Goal: Task Accomplishment & Management: Manage account settings

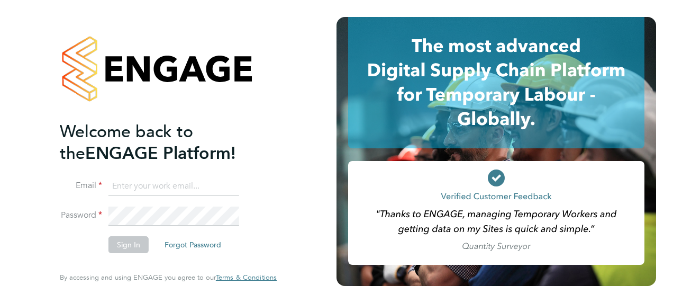
paste input "payroll.downloadqueries@hays.com"
click at [137, 184] on input at bounding box center [173, 186] width 131 height 19
type input "payroll.downloadqueries@hays.com"
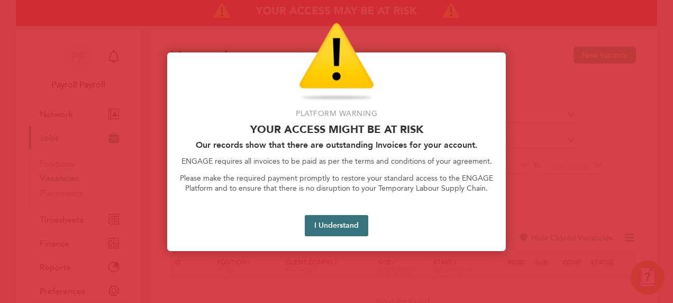
click at [326, 227] on button "I Understand" at bounding box center [336, 225] width 63 height 21
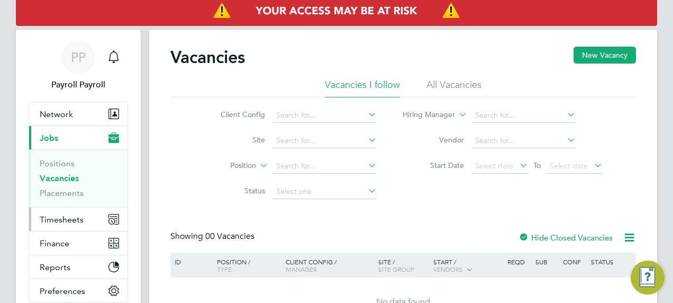
click at [78, 213] on button "Timesheets" at bounding box center [78, 218] width 98 height 23
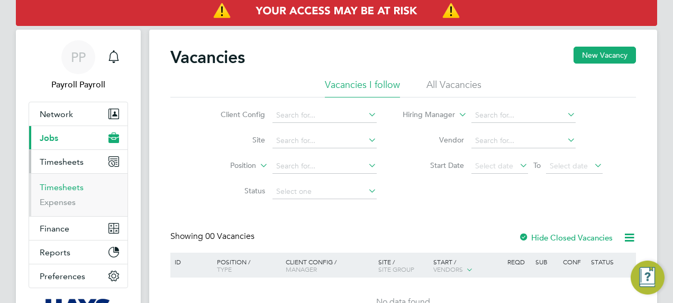
click at [76, 182] on link "Timesheets" at bounding box center [62, 187] width 44 height 10
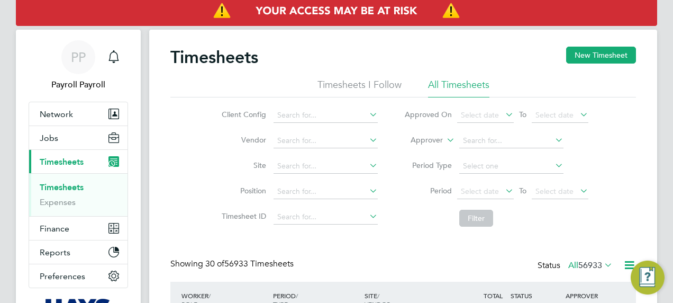
click at [415, 136] on label "Approver" at bounding box center [419, 140] width 48 height 11
click at [414, 150] on li "Worker" at bounding box center [417, 153] width 52 height 14
click at [498, 145] on input at bounding box center [511, 140] width 104 height 15
click at [444, 138] on icon at bounding box center [444, 137] width 0 height 10
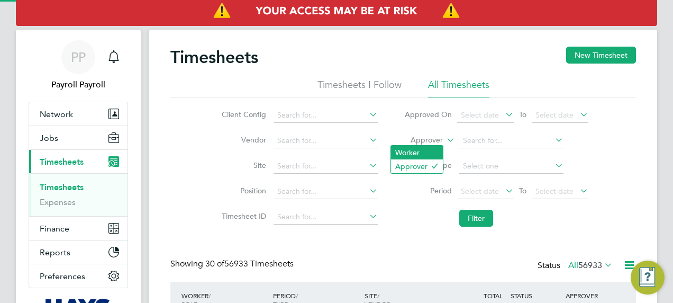
click at [416, 152] on li "Worker" at bounding box center [417, 153] width 52 height 14
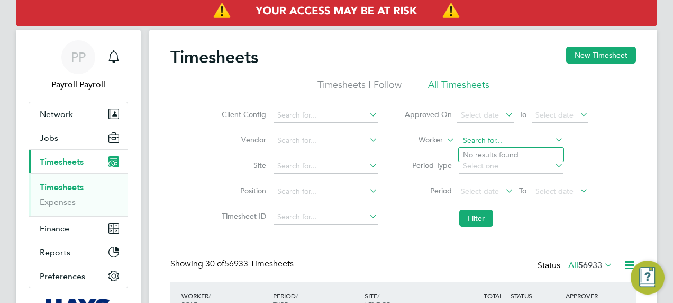
click at [487, 140] on input at bounding box center [511, 140] width 104 height 15
paste input "[PERSON_NAME]"
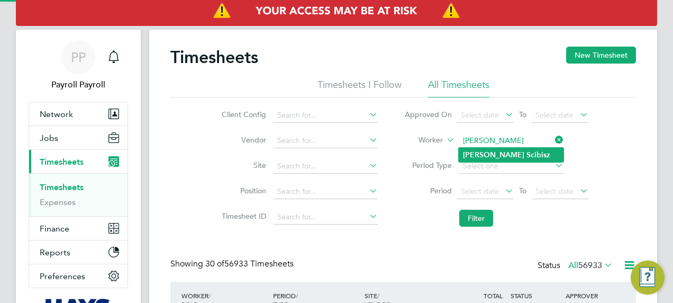
type input "[PERSON_NAME]"
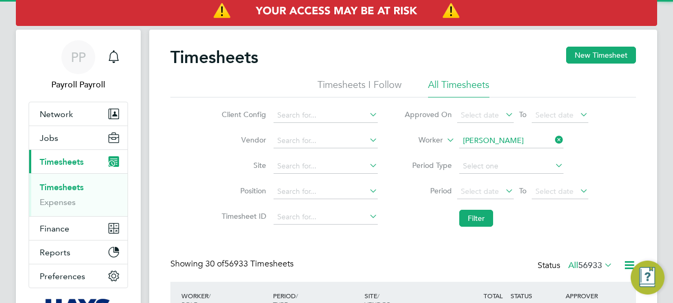
click at [487, 158] on b "[PERSON_NAME]" at bounding box center [493, 154] width 61 height 9
click at [474, 214] on button "Filter" at bounding box center [476, 218] width 34 height 17
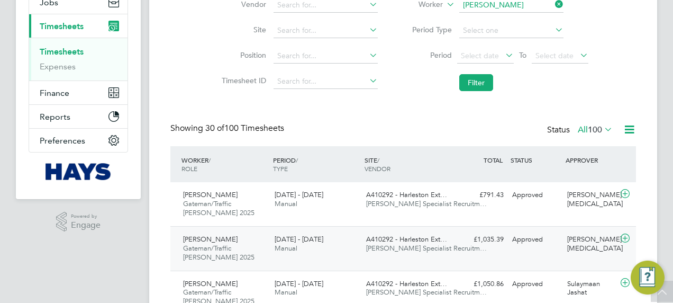
click at [331, 246] on div "[DATE] - [DATE] Manual" at bounding box center [316, 244] width 92 height 26
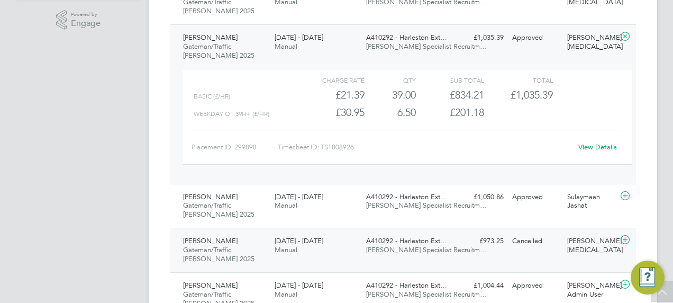
click at [334, 244] on div "[DATE] - [DATE] Manual" at bounding box center [316, 245] width 92 height 26
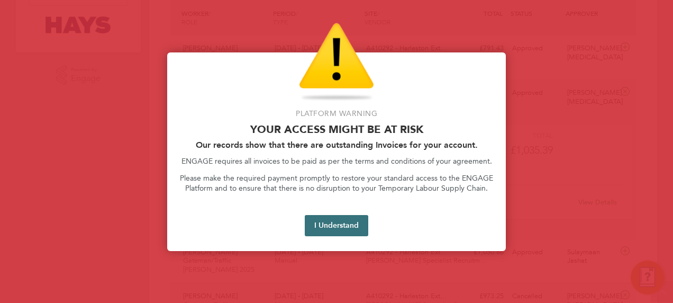
click at [333, 219] on button "I Understand" at bounding box center [336, 225] width 63 height 21
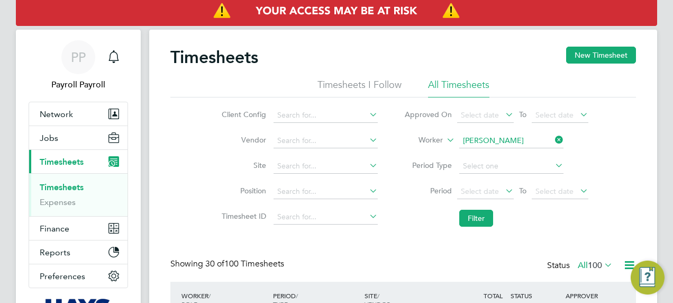
click at [553, 138] on icon at bounding box center [553, 139] width 0 height 15
click at [499, 137] on input at bounding box center [511, 140] width 104 height 15
paste input "[PERSON_NAME]"
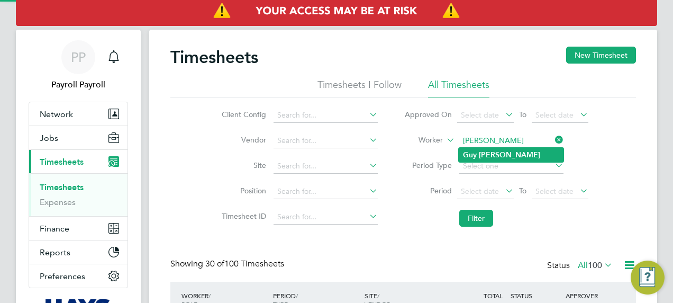
type input "[PERSON_NAME]"
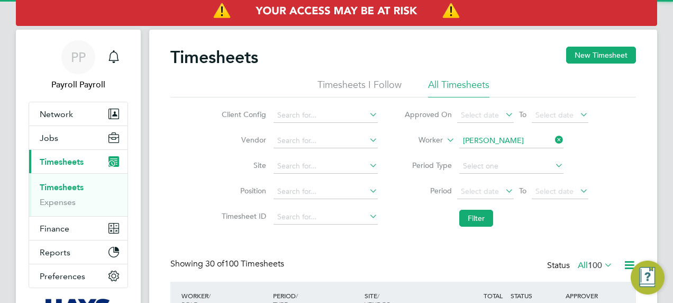
click at [488, 154] on b "[PERSON_NAME]" at bounding box center [509, 154] width 61 height 9
click at [476, 216] on button "Filter" at bounding box center [476, 218] width 34 height 17
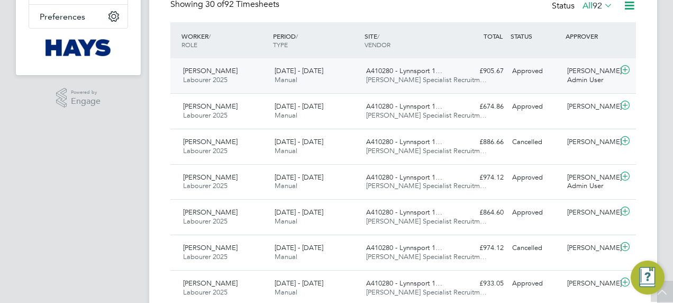
click at [284, 74] on span "[DATE] - [DATE]" at bounding box center [299, 70] width 49 height 9
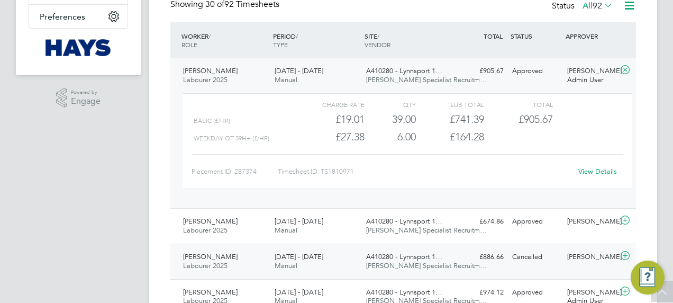
click at [299, 269] on div "[DATE] - [DATE] Manual" at bounding box center [316, 261] width 92 height 26
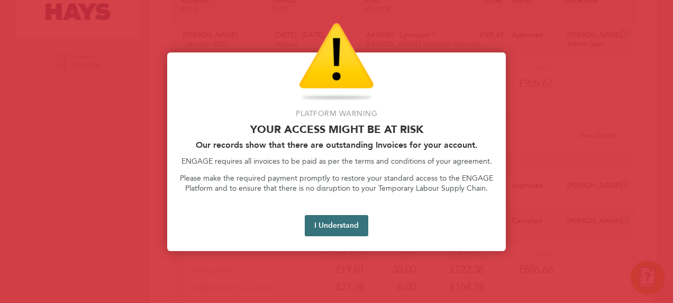
click at [331, 221] on button "I Understand" at bounding box center [336, 225] width 63 height 21
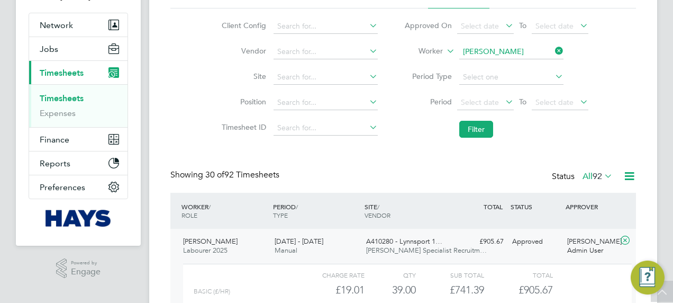
scroll to position [84, 0]
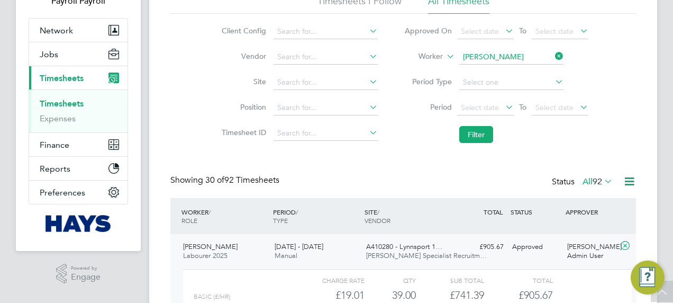
click at [553, 55] on icon at bounding box center [553, 56] width 0 height 15
click at [516, 55] on input at bounding box center [511, 57] width 104 height 15
paste input "[PERSON_NAME]"
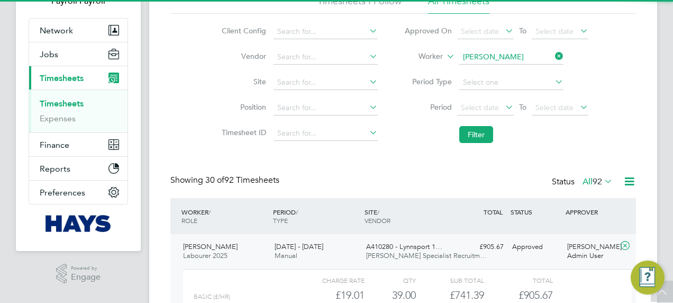
click at [526, 75] on b "[PERSON_NAME]" at bounding box center [556, 71] width 61 height 9
type input "[PERSON_NAME]"
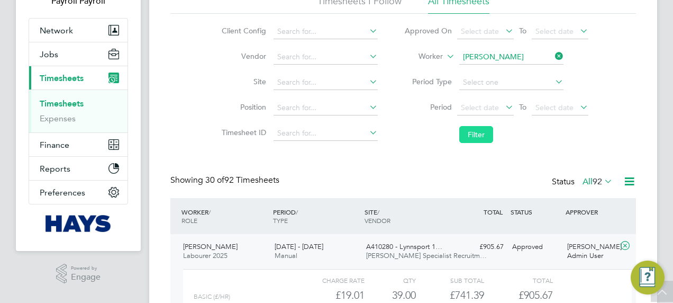
click at [471, 129] on button "Filter" at bounding box center [476, 134] width 34 height 17
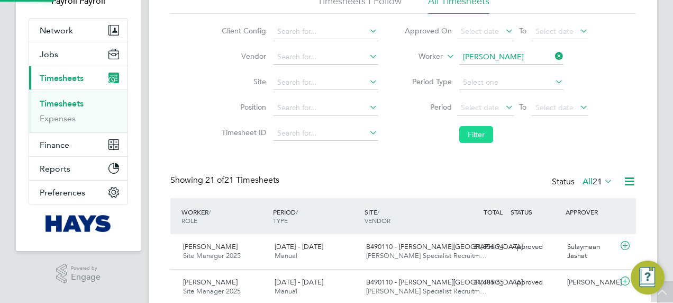
scroll to position [26, 92]
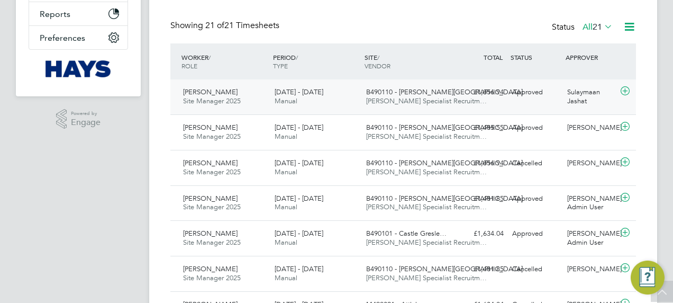
click at [322, 101] on div "[DATE] - [DATE] Manual" at bounding box center [316, 97] width 92 height 26
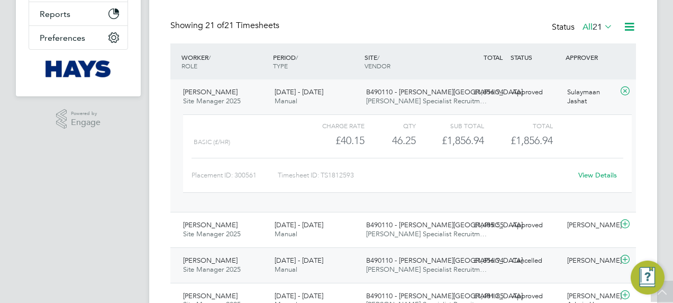
click at [303, 256] on span "[DATE] - [DATE]" at bounding box center [299, 260] width 49 height 9
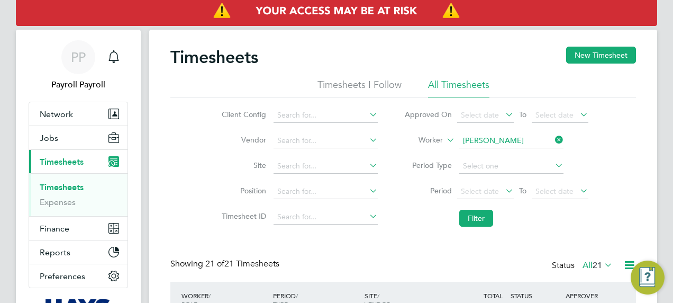
click at [553, 144] on icon at bounding box center [553, 139] width 0 height 15
click at [535, 142] on input at bounding box center [511, 140] width 104 height 15
paste input "[PERSON_NAME]"
click at [507, 151] on li "[PERSON_NAME]" at bounding box center [525, 155] width 133 height 14
type input "[PERSON_NAME]"
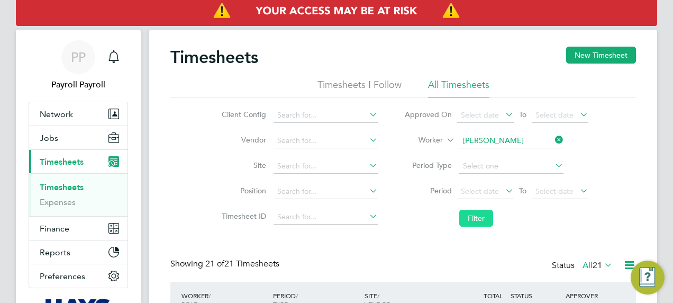
click at [478, 212] on button "Filter" at bounding box center [476, 218] width 34 height 17
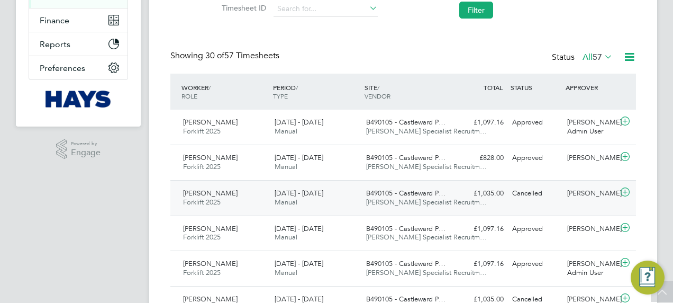
click at [295, 190] on span "[DATE] - [DATE]" at bounding box center [299, 192] width 49 height 9
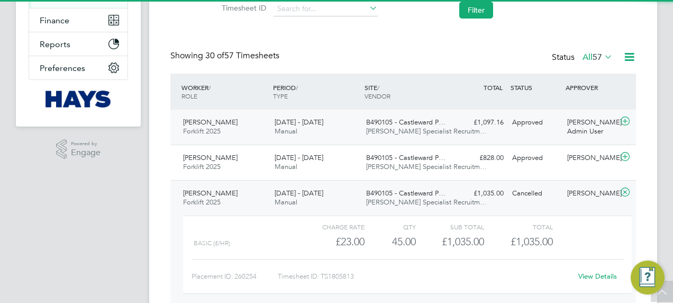
click at [362, 124] on div "B490105 - Castleward P… [PERSON_NAME] Specialist Recruitm…" at bounding box center [408, 127] width 92 height 26
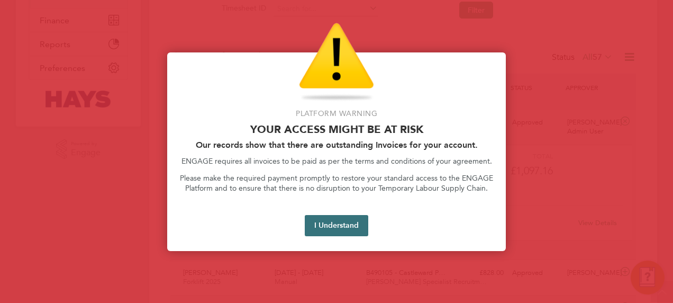
click at [340, 224] on button "I Understand" at bounding box center [336, 225] width 63 height 21
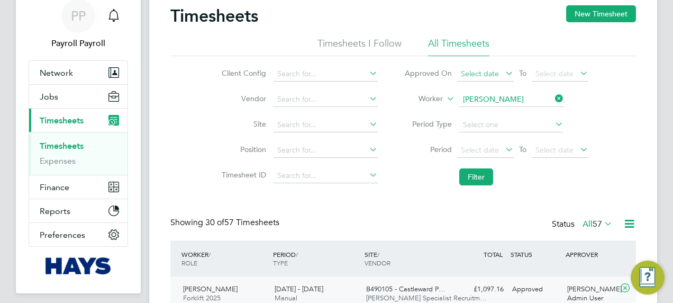
scroll to position [41, 0]
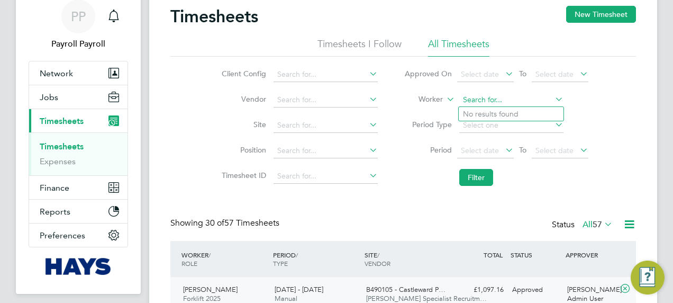
click at [525, 95] on input at bounding box center [511, 100] width 104 height 15
paste input "[PERSON_NAME]"
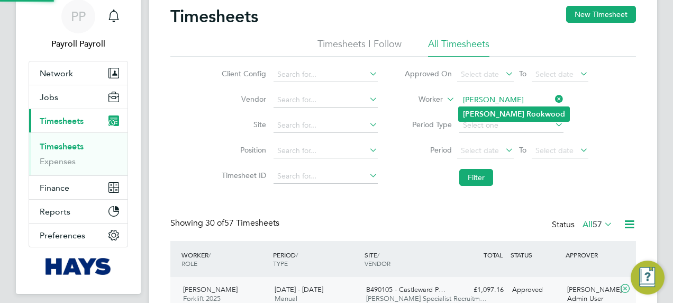
type input "[PERSON_NAME]"
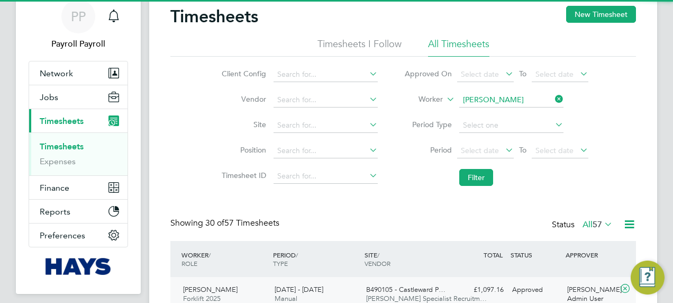
click at [526, 116] on b "Rookwood" at bounding box center [545, 114] width 39 height 9
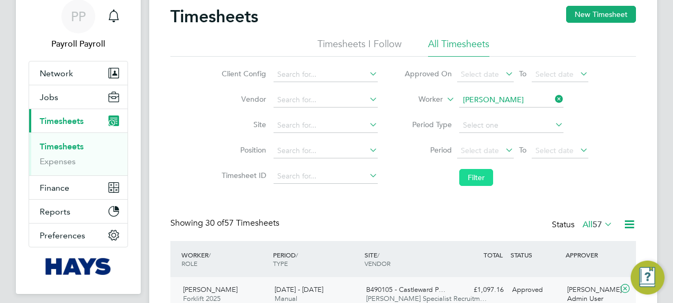
click at [468, 169] on button "Filter" at bounding box center [476, 177] width 34 height 17
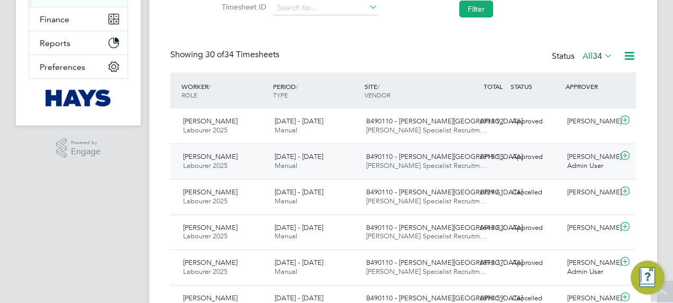
click at [364, 169] on div "B490110 - [PERSON_NAME] Street [PERSON_NAME] Specialist Recruitm…" at bounding box center [408, 161] width 92 height 26
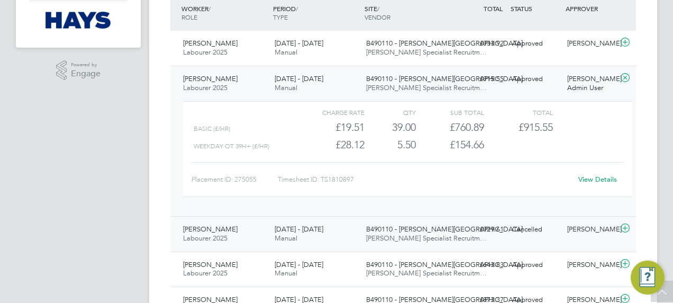
click at [348, 228] on div "[DATE] - [DATE] Manual" at bounding box center [316, 234] width 92 height 26
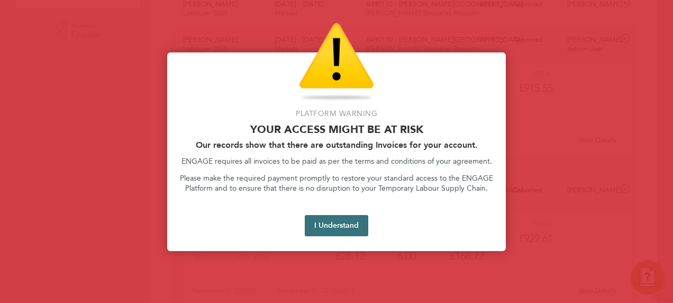
click at [353, 230] on button "I Understand" at bounding box center [336, 225] width 63 height 21
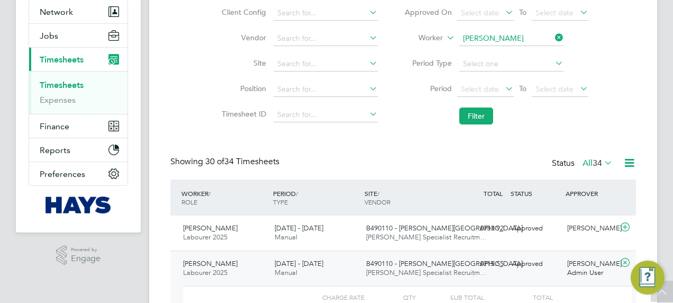
scroll to position [60, 0]
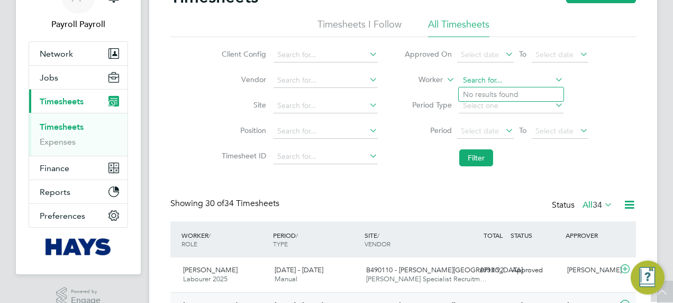
click at [529, 78] on input at bounding box center [511, 80] width 104 height 15
paste input "[PERSON_NAME]"
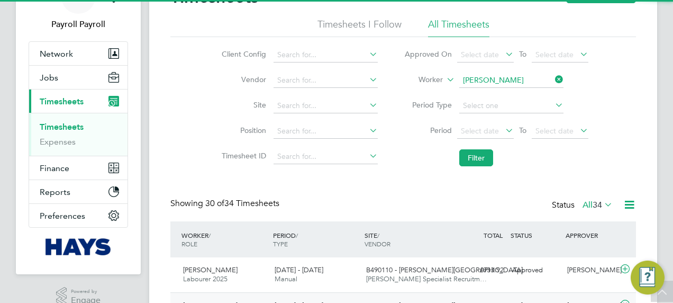
click at [526, 95] on b "[PERSON_NAME]" at bounding box center [556, 94] width 61 height 9
type input "[PERSON_NAME]"
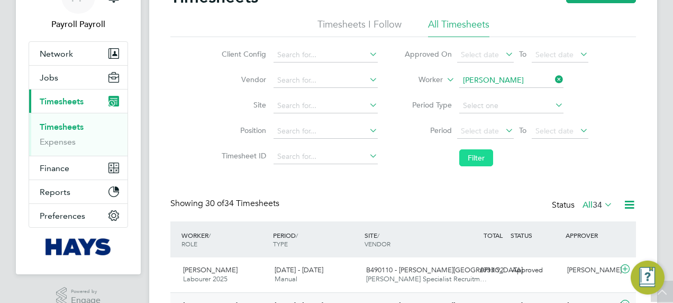
click at [479, 159] on button "Filter" at bounding box center [476, 157] width 34 height 17
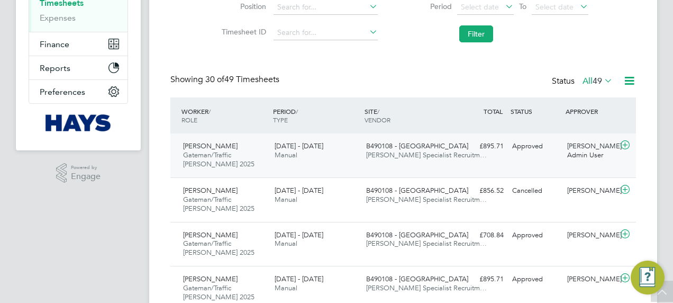
click at [297, 146] on span "[DATE] - [DATE]" at bounding box center [299, 145] width 49 height 9
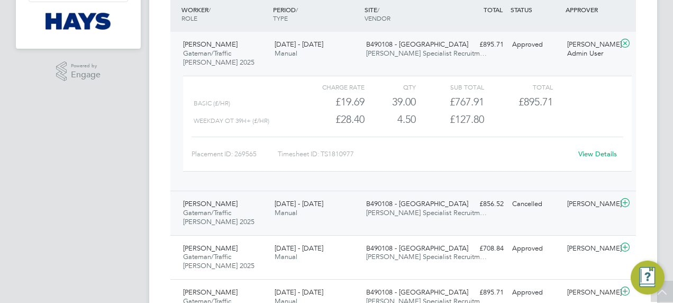
click at [326, 214] on div "[DATE] - [DATE] Manual" at bounding box center [316, 208] width 92 height 26
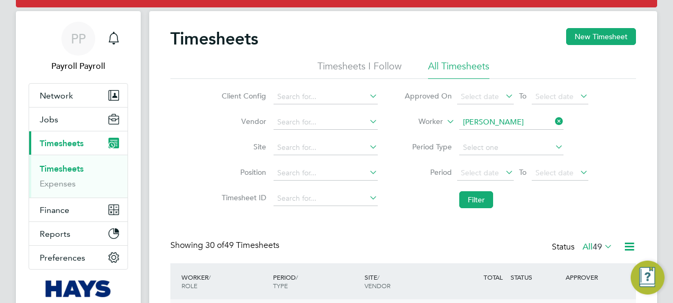
scroll to position [18, 0]
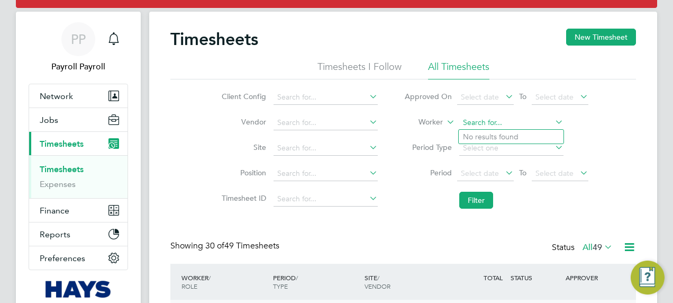
click at [514, 123] on input at bounding box center [511, 122] width 104 height 15
paste input "[PERSON_NAME]"
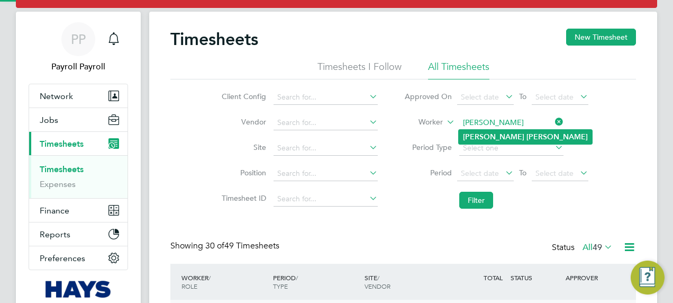
type input "[PERSON_NAME]"
click at [484, 137] on b "[PERSON_NAME]" at bounding box center [493, 136] width 61 height 9
type input "[PERSON_NAME]"
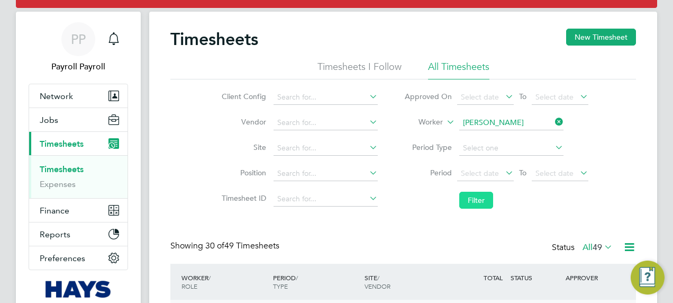
click at [472, 193] on button "Filter" at bounding box center [476, 200] width 34 height 17
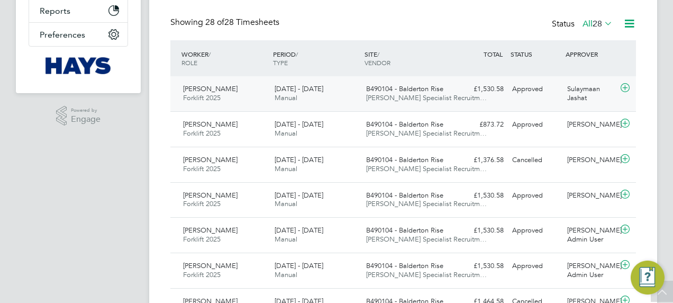
click at [331, 88] on div "[DATE] - [DATE] Manual" at bounding box center [316, 93] width 92 height 26
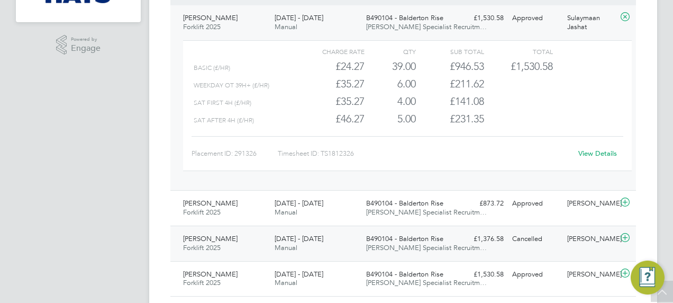
click at [296, 235] on span "[DATE] - [DATE]" at bounding box center [299, 238] width 49 height 9
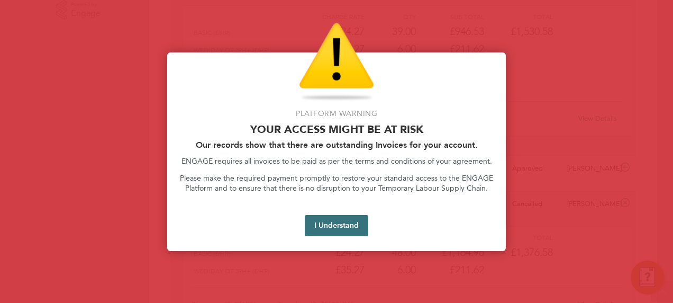
click at [344, 219] on button "I Understand" at bounding box center [336, 225] width 63 height 21
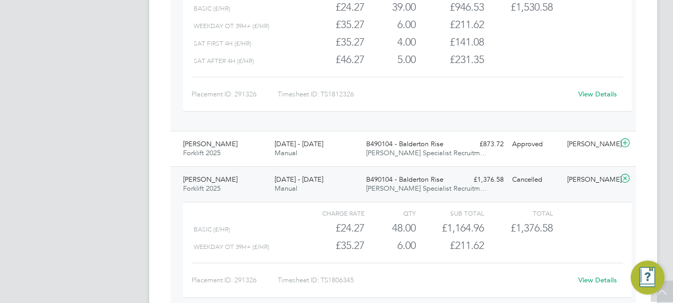
scroll to position [0, 0]
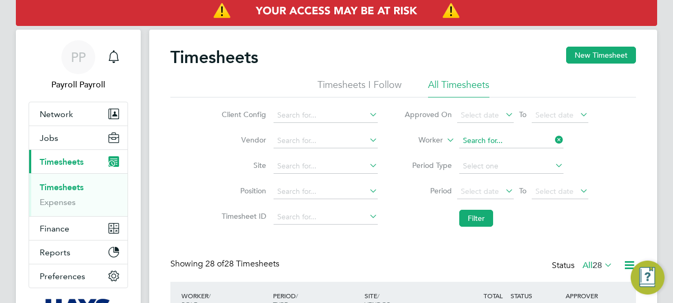
click at [507, 140] on input at bounding box center [511, 140] width 104 height 15
paste input "[PERSON_NAME]"
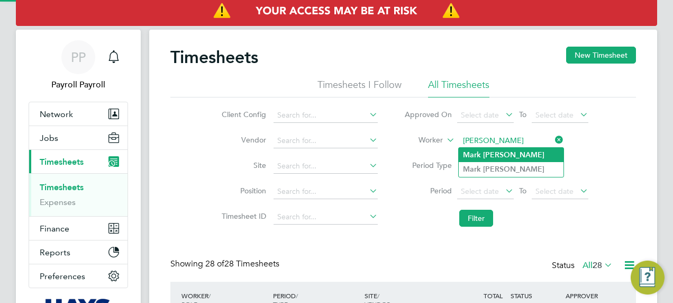
type input "[PERSON_NAME]"
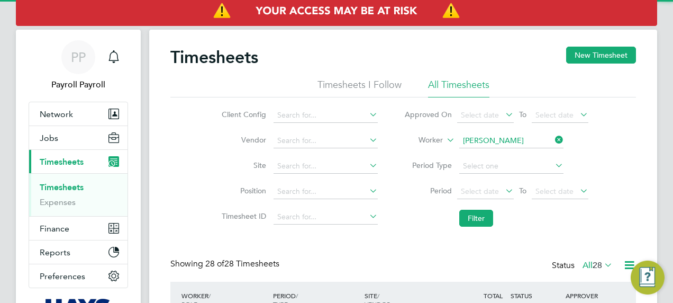
click at [496, 143] on input at bounding box center [511, 140] width 104 height 15
paste input "[PERSON_NAME]"
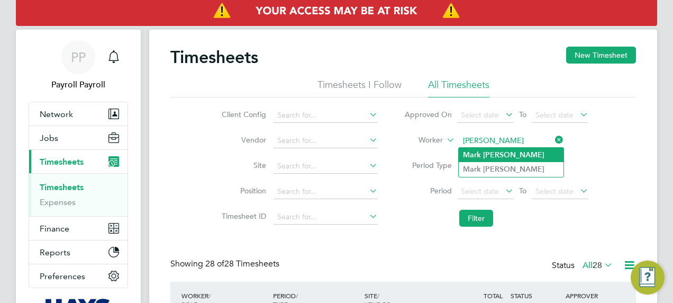
type input "[PERSON_NAME]"
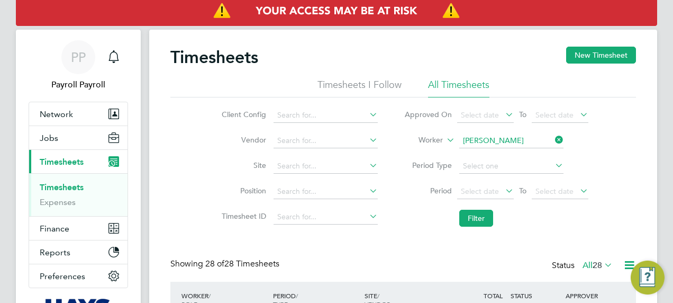
paste input "[PERSON_NAME]"
click at [491, 142] on input "[PERSON_NAME]" at bounding box center [511, 140] width 104 height 15
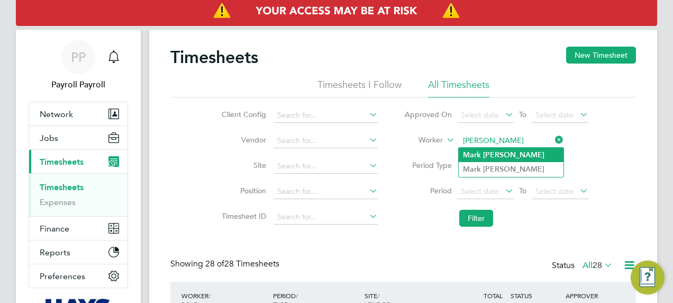
type input "[PERSON_NAME]"
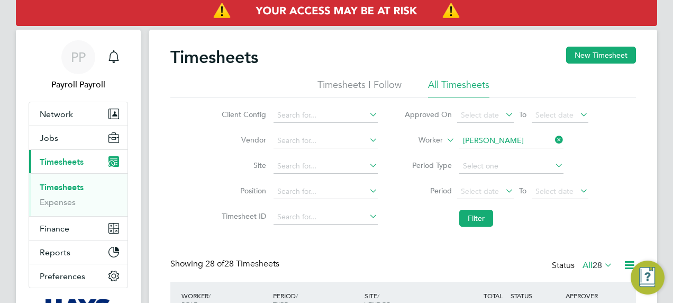
click at [483, 144] on input at bounding box center [511, 140] width 104 height 15
paste input "[PERSON_NAME]"
click at [487, 159] on b "[PERSON_NAME]" at bounding box center [513, 154] width 61 height 9
type input "[PERSON_NAME]"
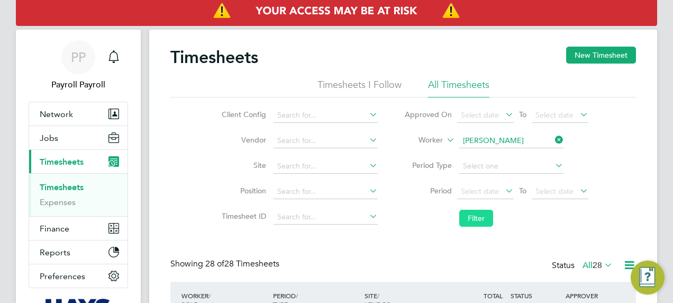
click at [470, 222] on button "Filter" at bounding box center [476, 218] width 34 height 17
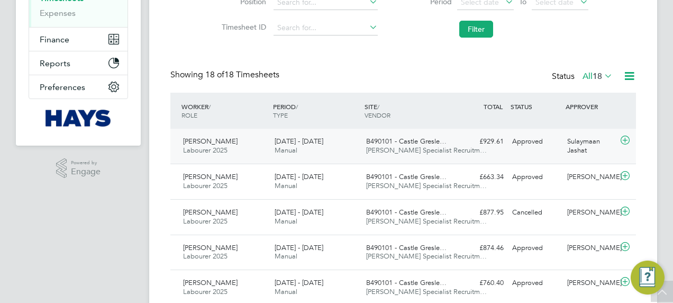
click at [391, 149] on span "[PERSON_NAME] Specialist Recruitm…" at bounding box center [426, 150] width 121 height 9
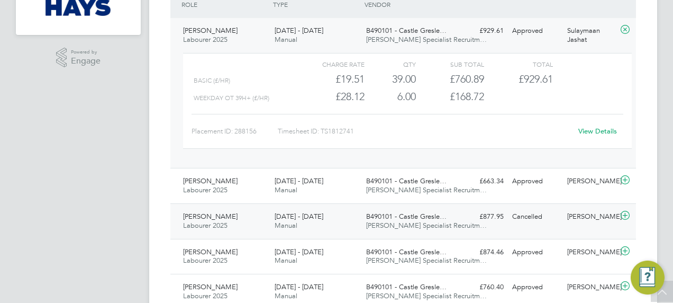
click at [366, 216] on span "B490101 - Castle Gresle…" at bounding box center [406, 216] width 80 height 9
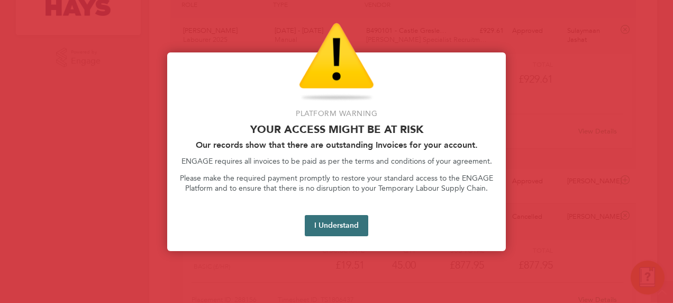
click at [332, 222] on button "I Understand" at bounding box center [336, 225] width 63 height 21
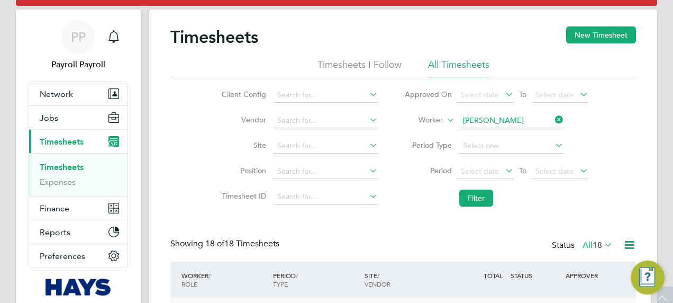
scroll to position [0, 0]
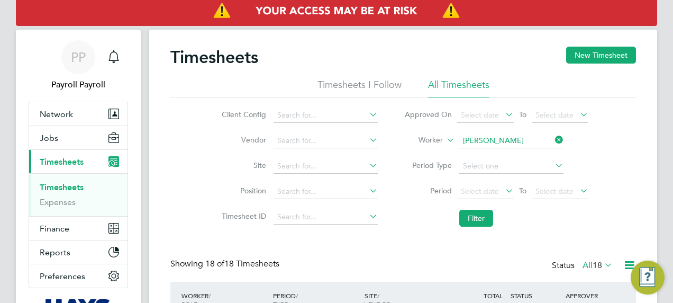
click at [510, 132] on li "Worker [PERSON_NAME]" at bounding box center [496, 140] width 211 height 25
click at [510, 143] on input at bounding box center [511, 140] width 104 height 15
paste input "[PERSON_NAME]"
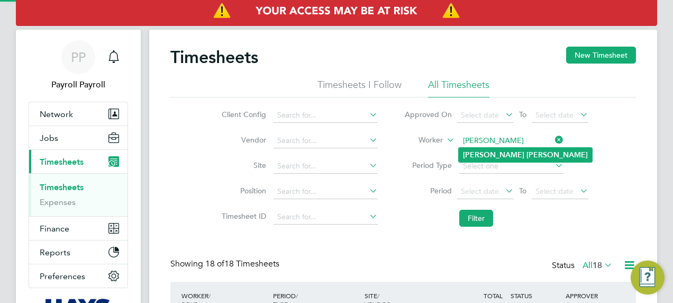
type input "[PERSON_NAME]"
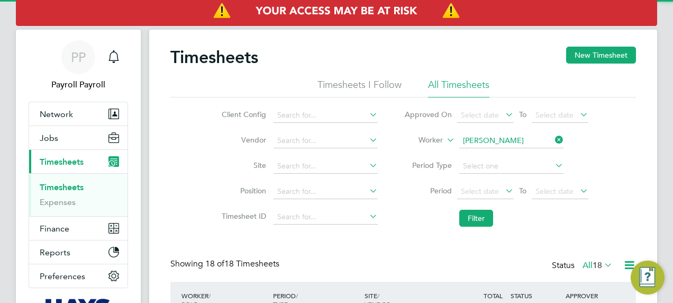
click at [490, 141] on input at bounding box center [511, 140] width 104 height 15
paste input "[PERSON_NAME]"
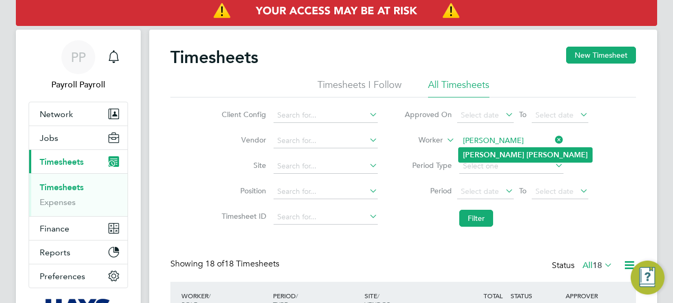
type input "[PERSON_NAME]"
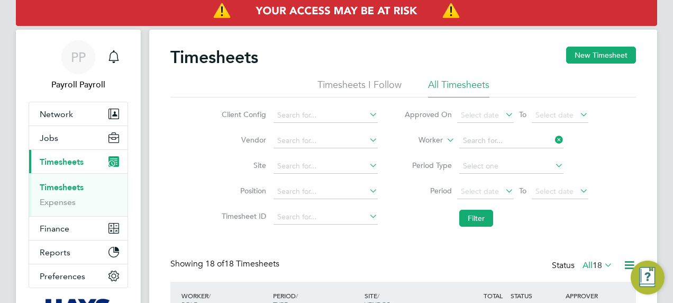
click at [496, 139] on input at bounding box center [511, 140] width 104 height 15
paste input "[PERSON_NAME]"
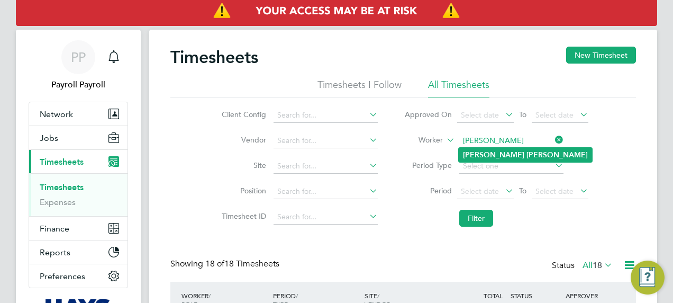
type input "[PERSON_NAME]"
click at [526, 152] on b "[PERSON_NAME]" at bounding box center [556, 154] width 61 height 9
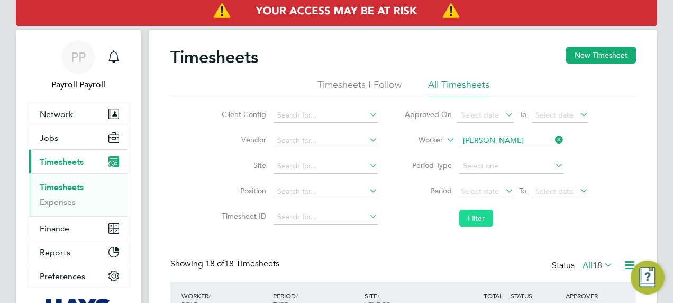
click at [467, 219] on button "Filter" at bounding box center [476, 218] width 34 height 17
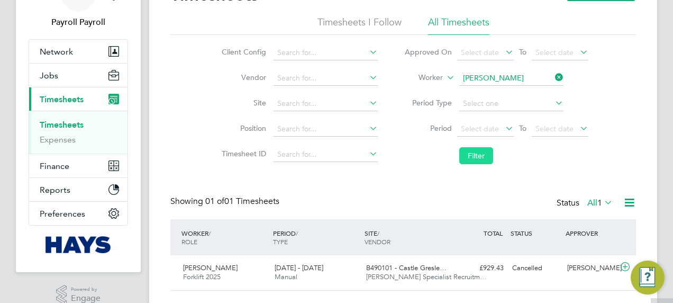
scroll to position [88, 0]
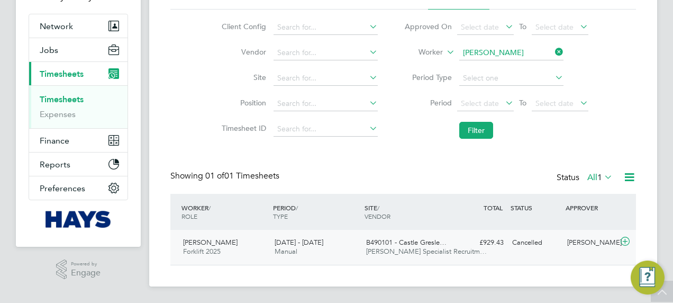
click at [378, 248] on span "[PERSON_NAME] Specialist Recruitm…" at bounding box center [426, 251] width 121 height 9
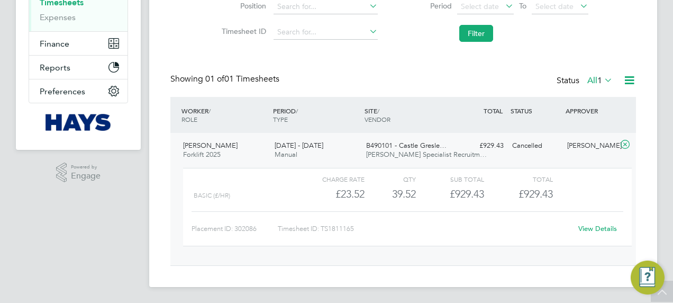
scroll to position [103, 0]
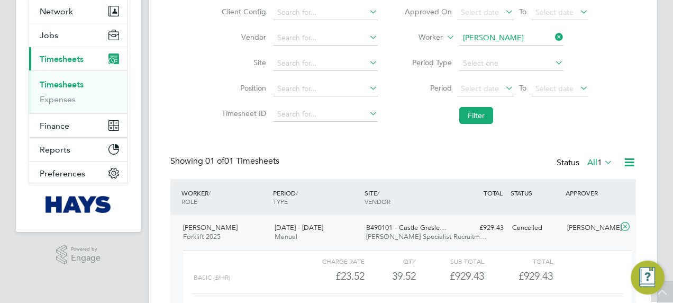
click at [526, 30] on li "Worker [PERSON_NAME]" at bounding box center [496, 37] width 211 height 25
click at [522, 34] on input at bounding box center [511, 38] width 104 height 15
paste input "[DATE][PERSON_NAME]"
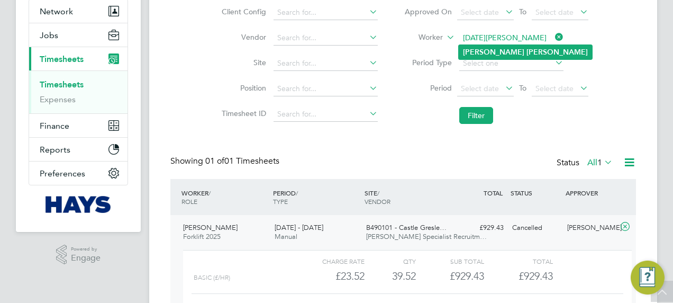
type input "[DATE][PERSON_NAME]"
click at [526, 52] on b "[PERSON_NAME]" at bounding box center [556, 52] width 61 height 9
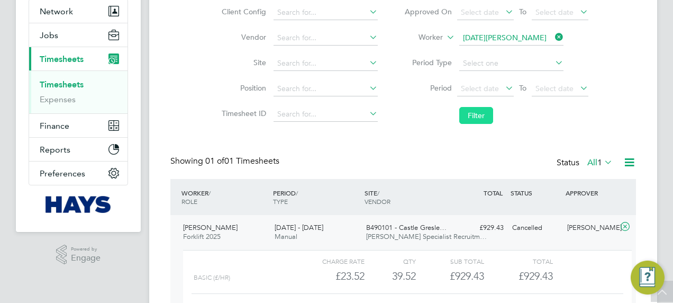
click at [477, 111] on button "Filter" at bounding box center [476, 115] width 34 height 17
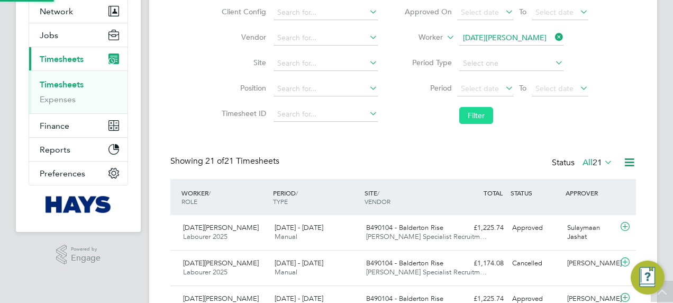
scroll to position [5, 5]
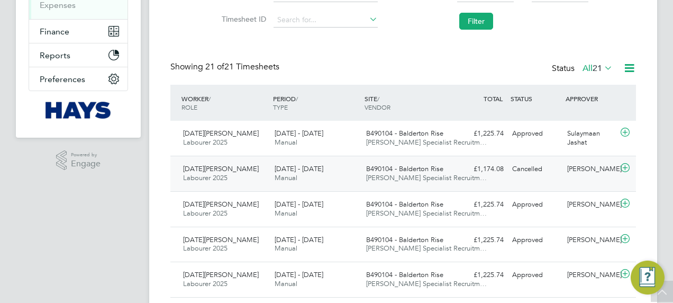
click at [308, 179] on div "[DATE] - [DATE] Manual" at bounding box center [316, 173] width 92 height 26
click at [368, 139] on span "[PERSON_NAME] Specialist Recruitm…" at bounding box center [426, 142] width 121 height 9
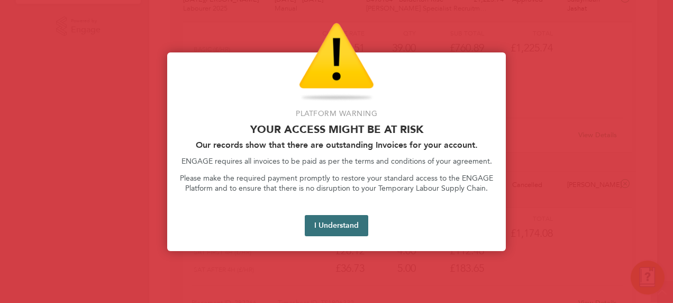
click at [326, 222] on button "I Understand" at bounding box center [336, 225] width 63 height 21
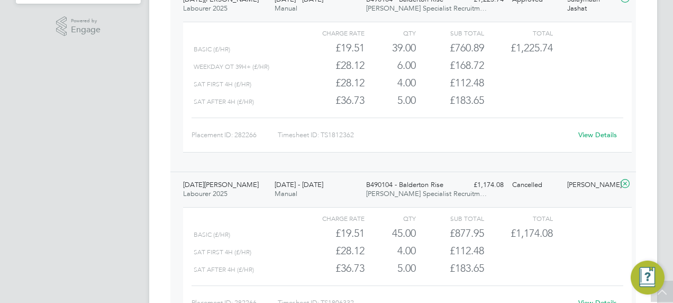
scroll to position [0, 0]
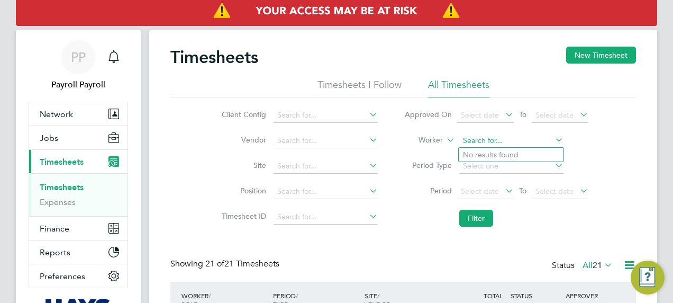
click at [510, 142] on input at bounding box center [511, 140] width 104 height 15
paste input "[PERSON_NAME]"
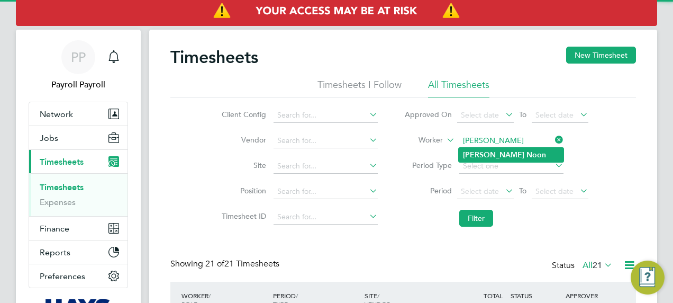
type input "[PERSON_NAME]"
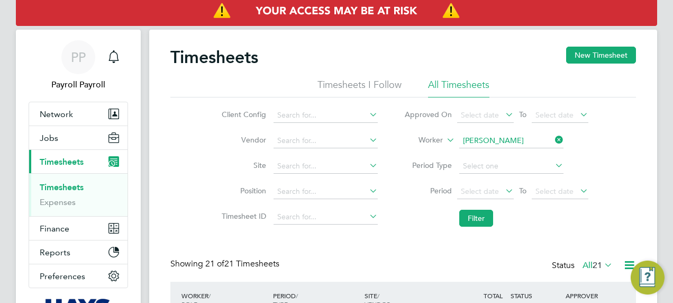
click at [526, 153] on b "Noon" at bounding box center [536, 154] width 20 height 9
click at [477, 217] on button "Filter" at bounding box center [476, 218] width 34 height 17
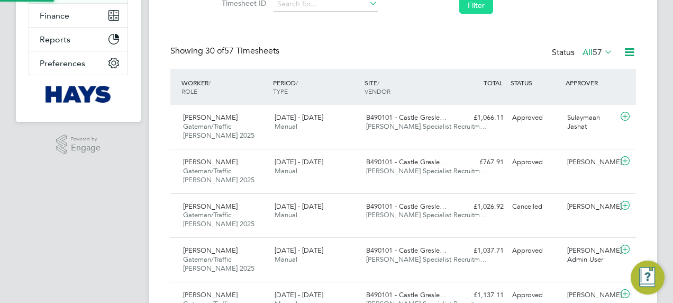
scroll to position [5, 5]
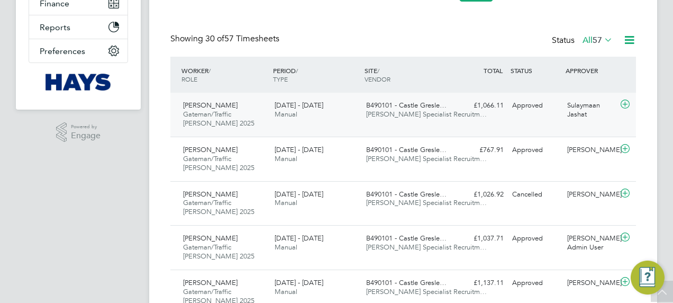
click at [366, 113] on span "[PERSON_NAME] Specialist Recruitm…" at bounding box center [426, 114] width 121 height 9
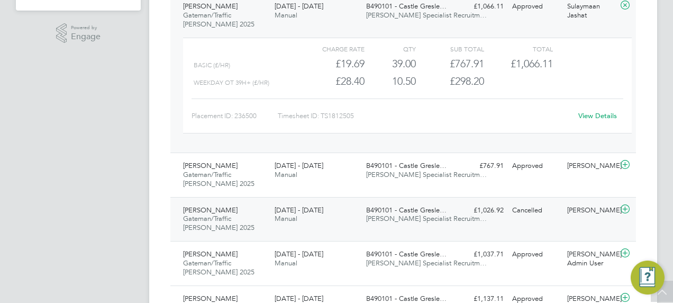
click at [351, 208] on div "[DATE] - [DATE] Manual" at bounding box center [316, 215] width 92 height 26
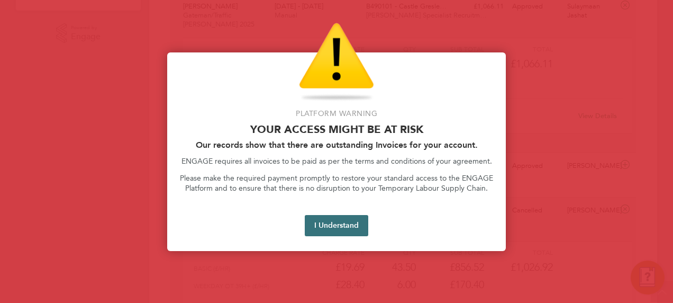
click at [351, 230] on button "I Understand" at bounding box center [336, 225] width 63 height 21
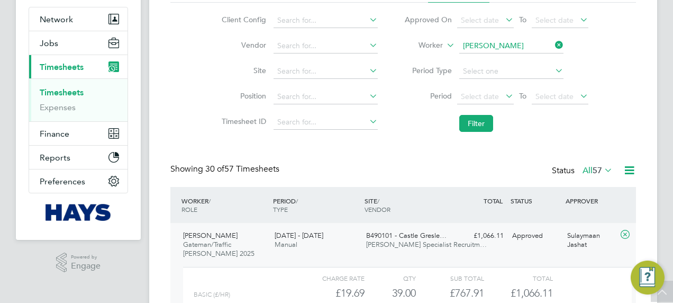
scroll to position [56, 0]
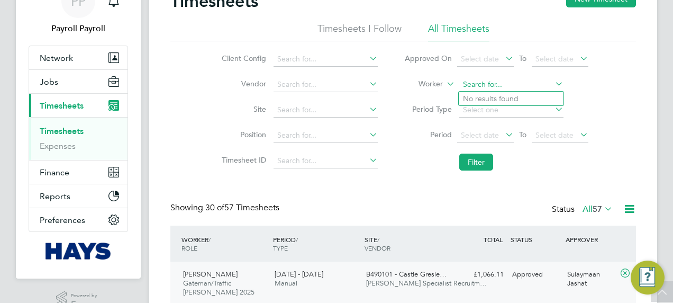
click at [504, 84] on input at bounding box center [511, 84] width 104 height 15
paste input "[PERSON_NAME]"
click at [526, 95] on b "Olagunju" at bounding box center [542, 98] width 32 height 9
type input "[PERSON_NAME]"
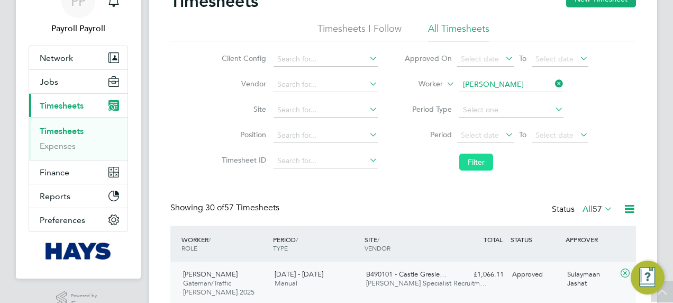
click at [480, 164] on button "Filter" at bounding box center [476, 161] width 34 height 17
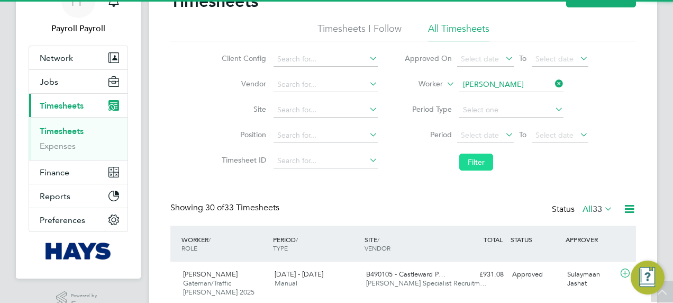
scroll to position [35, 92]
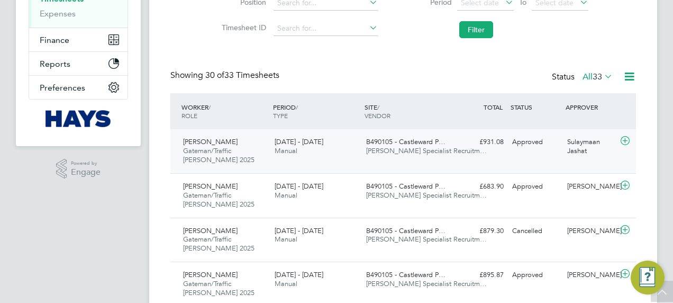
click at [328, 132] on div "[PERSON_NAME] [PERSON_NAME]/Traffic [PERSON_NAME] 2025 [DATE] - [DATE] [DATE] -…" at bounding box center [403, 151] width 466 height 44
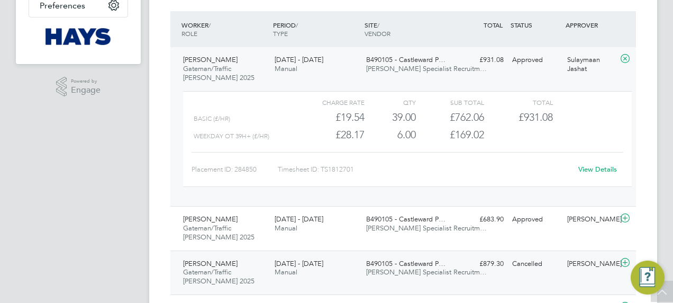
click at [319, 262] on span "[DATE] - [DATE]" at bounding box center [299, 263] width 49 height 9
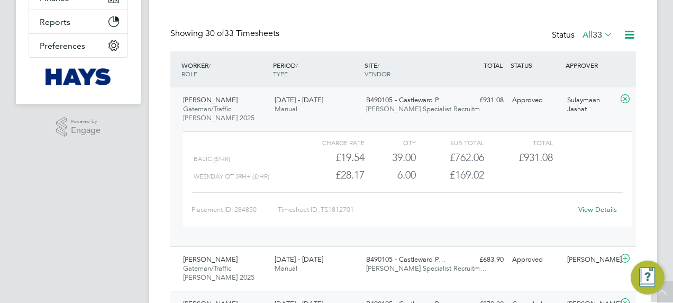
scroll to position [0, 0]
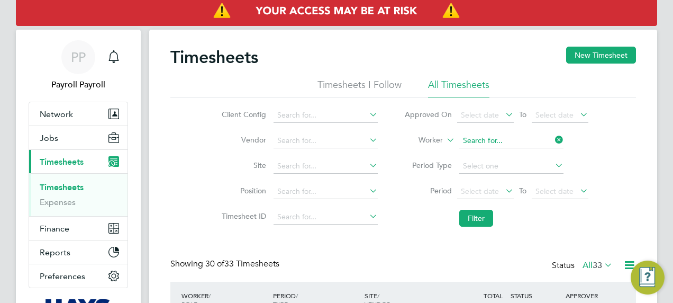
click at [516, 140] on input at bounding box center [511, 140] width 104 height 15
paste input "[PERSON_NAME]"
click at [526, 152] on b "Totterdell" at bounding box center [542, 154] width 33 height 9
type input "[PERSON_NAME]"
click at [482, 215] on button "Filter" at bounding box center [476, 218] width 34 height 17
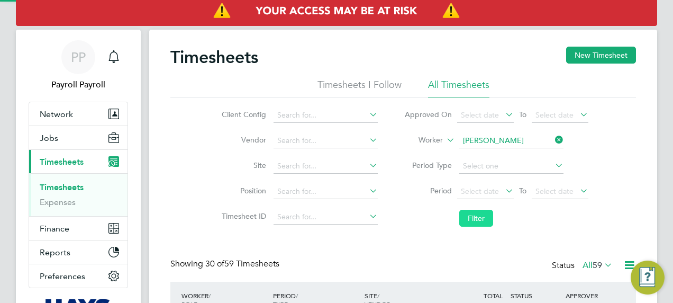
scroll to position [26, 92]
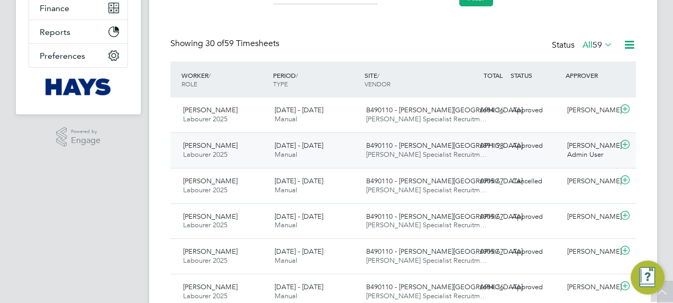
click at [392, 159] on div "B490110 - [PERSON_NAME] Street [PERSON_NAME] Specialist Recruitm…" at bounding box center [408, 150] width 92 height 26
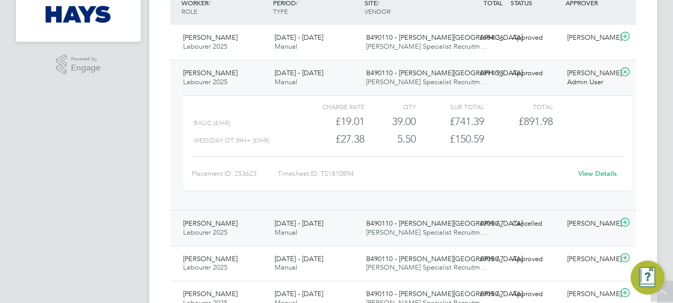
click at [349, 224] on div "[DATE] - [DATE] Manual" at bounding box center [316, 228] width 92 height 26
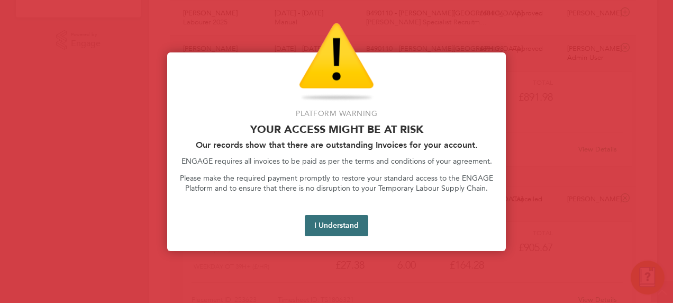
click at [328, 225] on button "I Understand" at bounding box center [336, 225] width 63 height 21
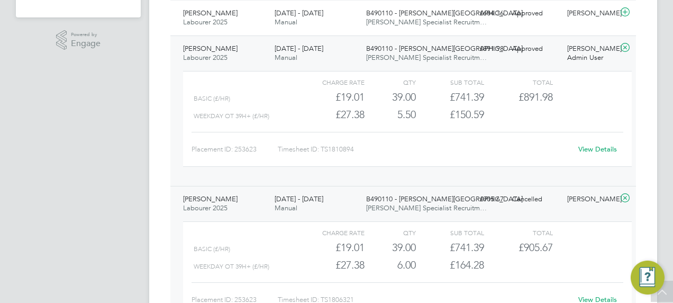
scroll to position [0, 0]
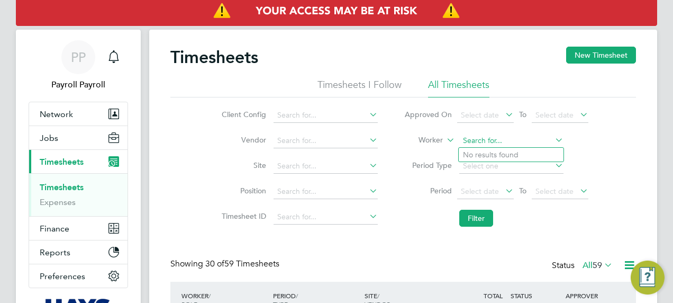
click at [520, 141] on input at bounding box center [511, 140] width 104 height 15
paste input "[PERSON_NAME]"
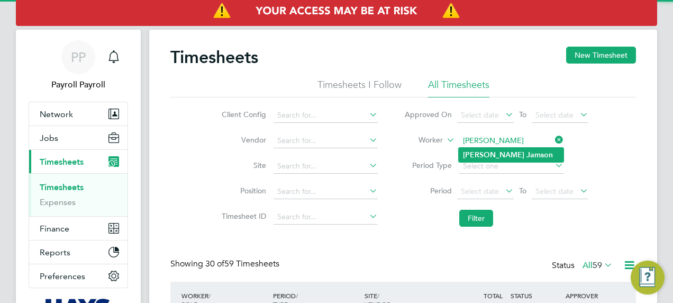
type input "[PERSON_NAME]"
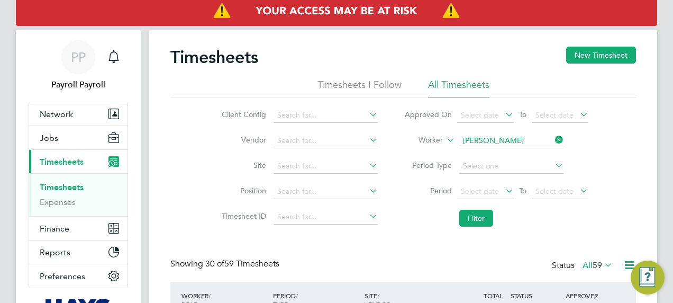
click at [526, 158] on b "Jamson" at bounding box center [539, 154] width 26 height 9
click at [473, 212] on button "Filter" at bounding box center [476, 218] width 34 height 17
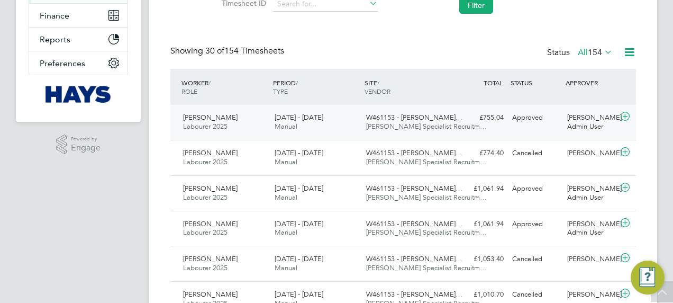
click at [357, 126] on div "[DATE] - [DATE] Manual" at bounding box center [316, 122] width 92 height 26
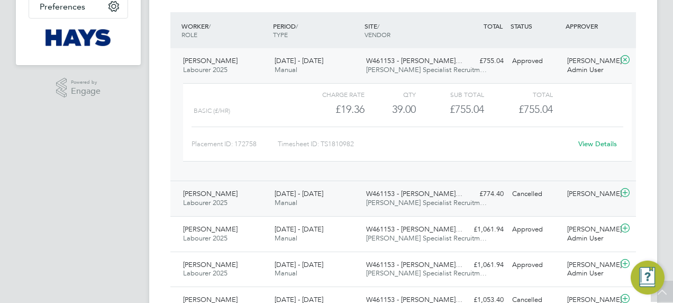
click at [314, 192] on span "[DATE] - [DATE]" at bounding box center [299, 193] width 49 height 9
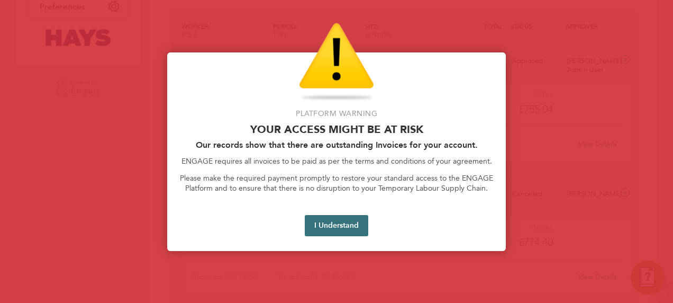
click at [339, 233] on button "I Understand" at bounding box center [336, 225] width 63 height 21
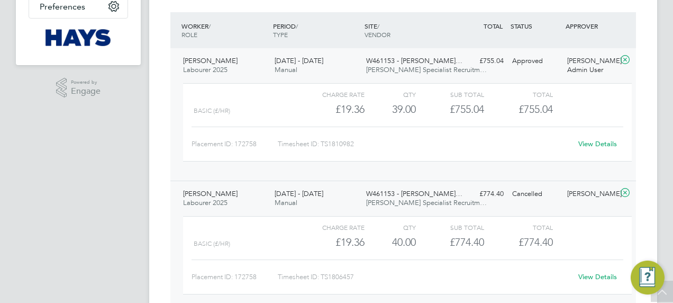
scroll to position [9, 0]
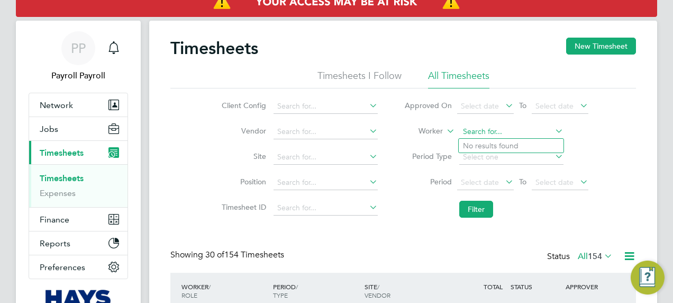
click at [494, 134] on input at bounding box center [511, 131] width 104 height 15
paste input "[DEMOGRAPHIC_DATA][PERSON_NAME]"
click at [486, 145] on b "[DEMOGRAPHIC_DATA]" at bounding box center [505, 145] width 84 height 9
type input "[DEMOGRAPHIC_DATA][PERSON_NAME]"
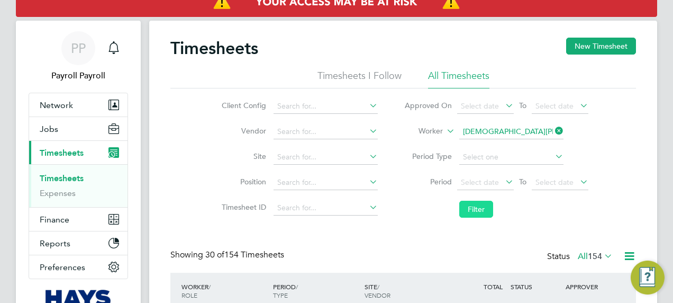
click at [473, 204] on button "Filter" at bounding box center [476, 209] width 34 height 17
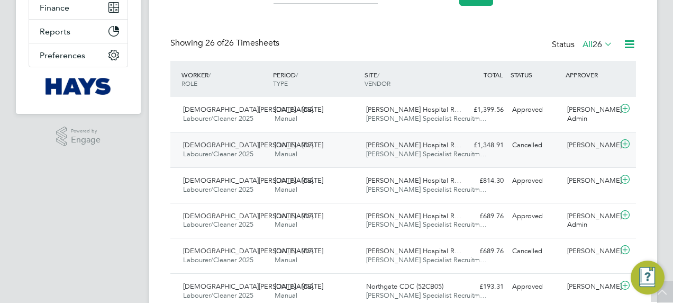
click at [359, 149] on div "[DATE] - [DATE] Manual" at bounding box center [316, 150] width 92 height 26
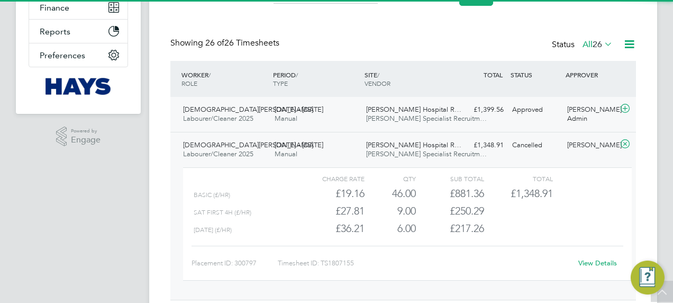
click at [392, 123] on div "[PERSON_NAME] Hospital R… [PERSON_NAME] Specialist Recruitm…" at bounding box center [408, 114] width 92 height 26
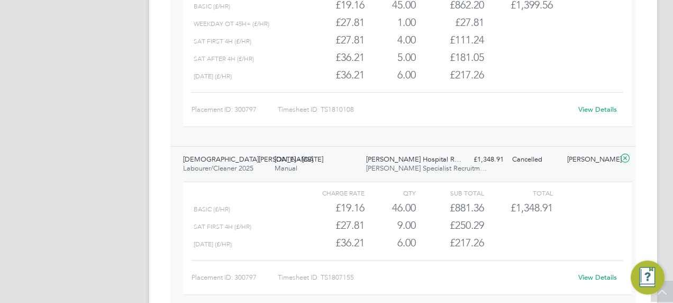
scroll to position [333, 0]
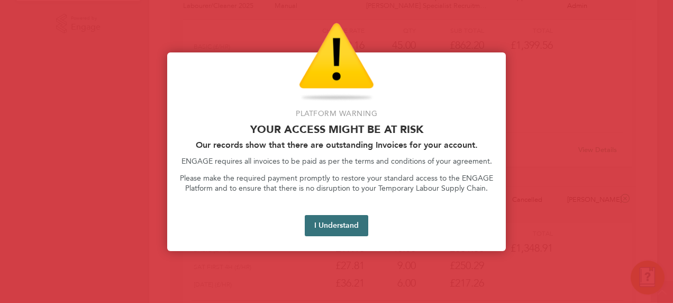
click at [329, 223] on button "I Understand" at bounding box center [336, 225] width 63 height 21
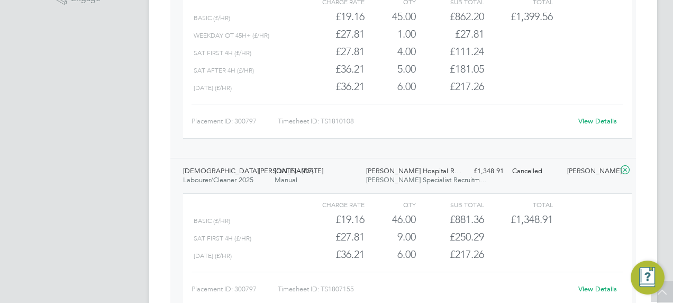
scroll to position [0, 0]
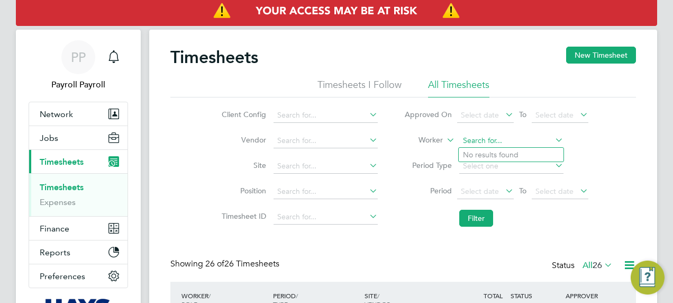
click at [489, 146] on input at bounding box center [511, 140] width 104 height 15
paste input "[PERSON_NAME]"
click at [483, 156] on b "[PERSON_NAME]" at bounding box center [493, 154] width 61 height 9
type input "[PERSON_NAME]"
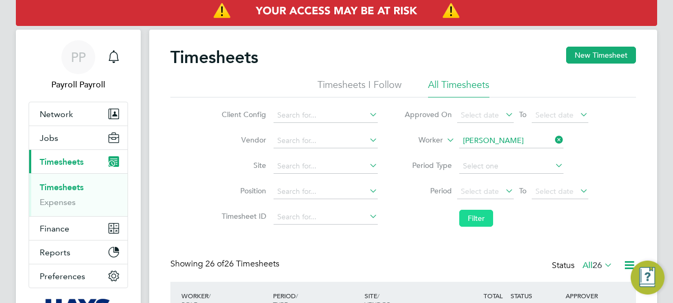
click at [477, 213] on button "Filter" at bounding box center [476, 218] width 34 height 17
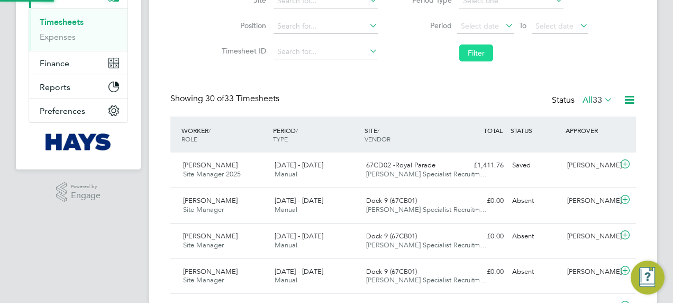
scroll to position [5, 5]
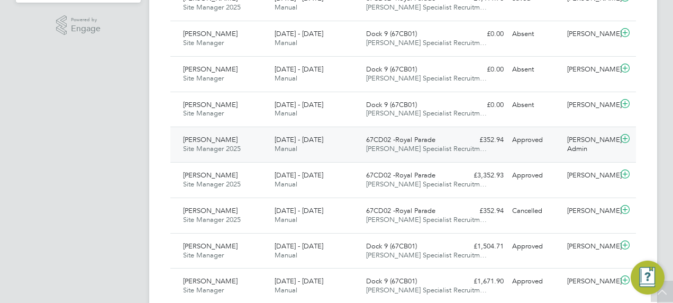
click at [348, 148] on div "[DATE] - [DATE] Manual" at bounding box center [316, 144] width 92 height 26
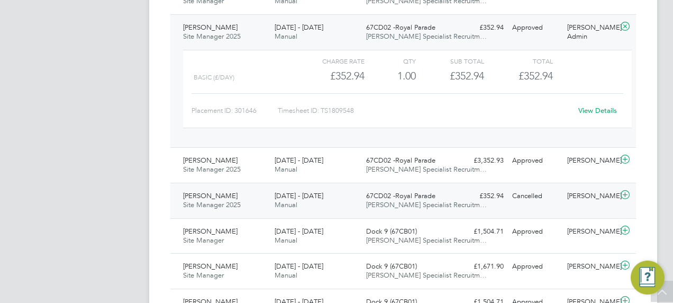
click at [331, 190] on div "[DATE] - [DATE] Manual" at bounding box center [316, 200] width 92 height 26
